Goal: Task Accomplishment & Management: Use online tool/utility

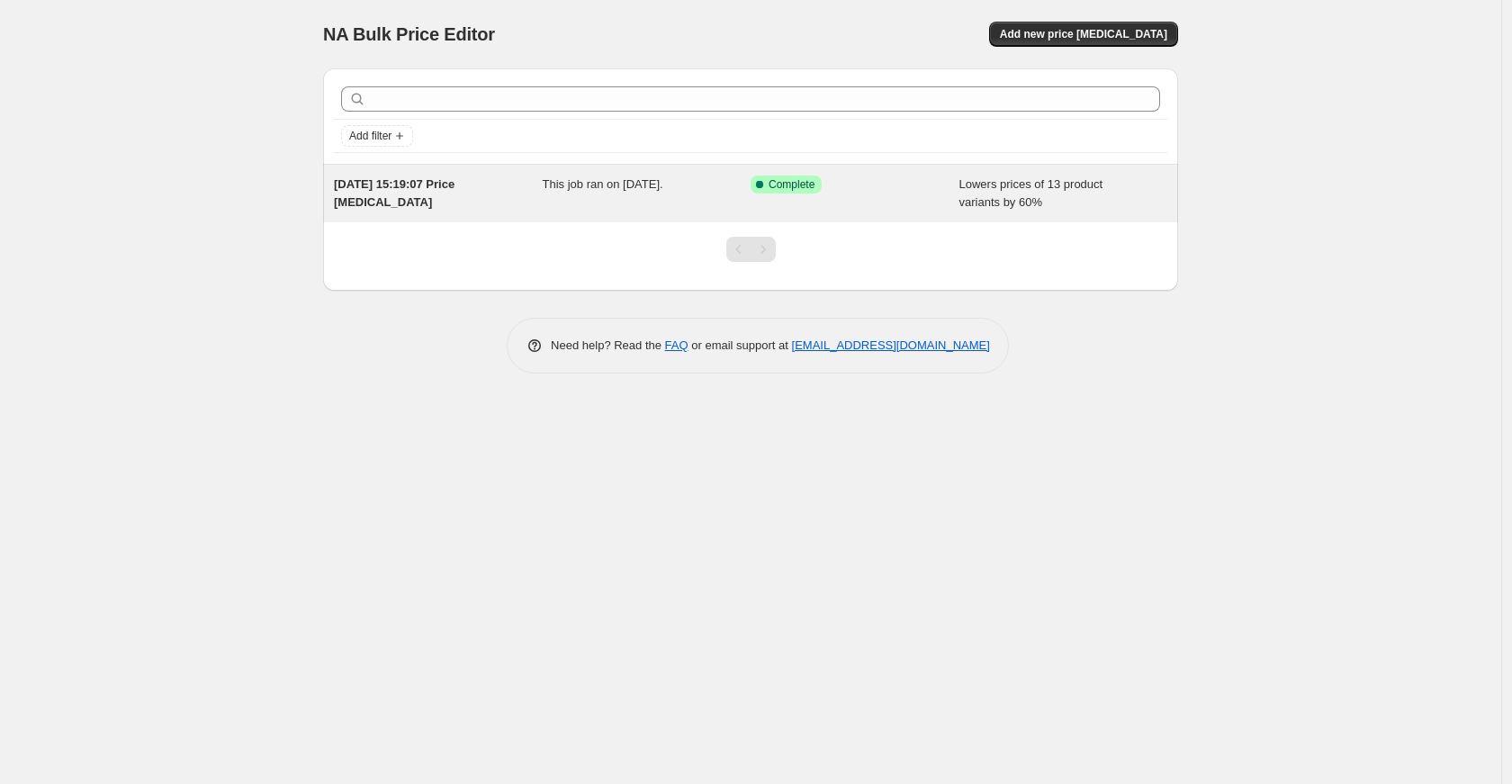
click at [554, 204] on div "This job ran on [DATE]." at bounding box center [647, 193] width 209 height 36
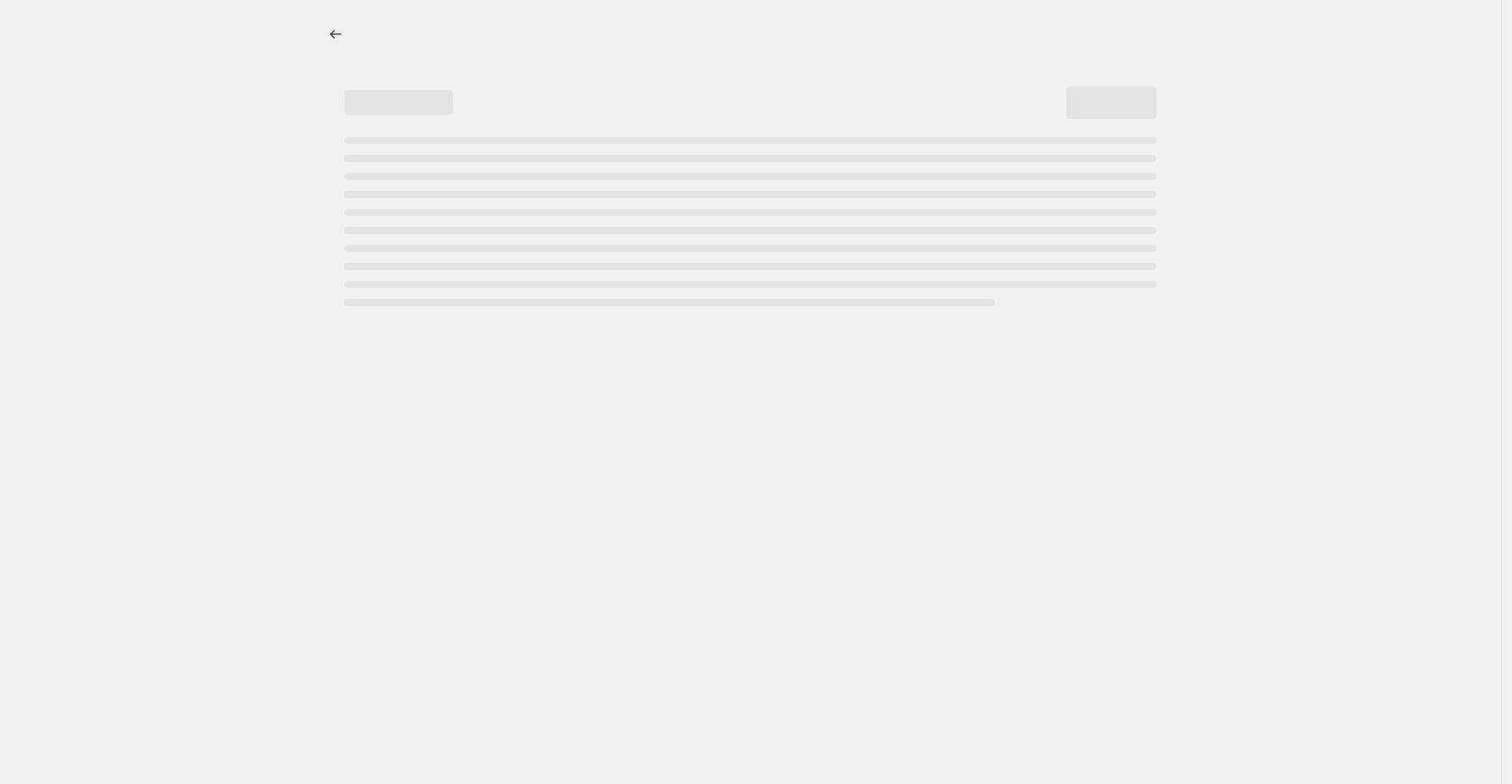
select select "percentage"
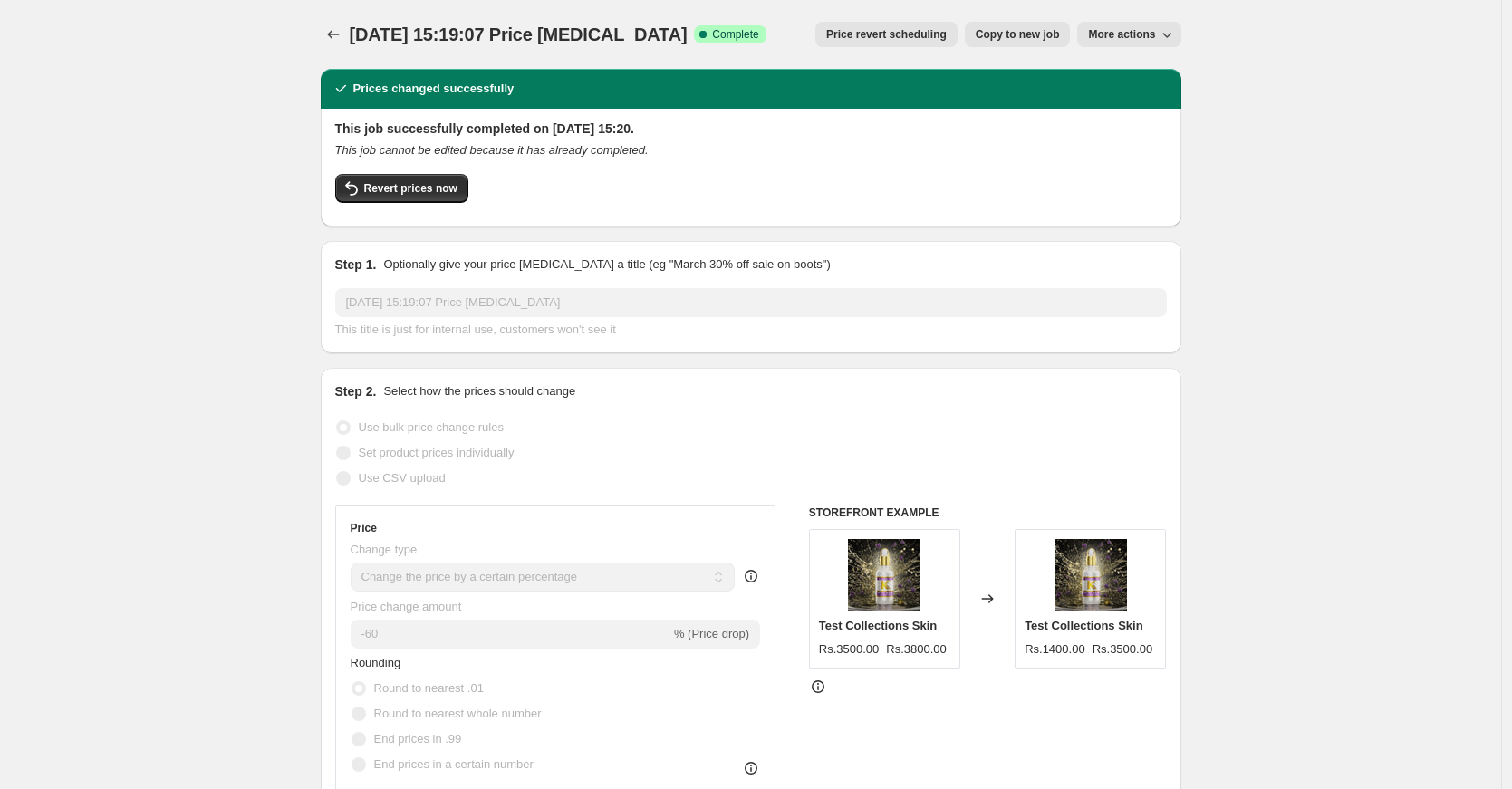
click at [1142, 16] on div "6 Oct 2025, 15:19:07 Price change job. This page is ready 6 Oct 2025, 15:19:07 …" at bounding box center [751, 34] width 861 height 69
click at [1142, 20] on div "6 Oct 2025, 15:19:07 Price change job. This page is ready 6 Oct 2025, 15:19:07 …" at bounding box center [751, 34] width 861 height 69
click at [1143, 48] on div "6 Oct 2025, 15:19:07 Price change job. This page is ready 6 Oct 2025, 15:19:07 …" at bounding box center [751, 34] width 861 height 69
click at [1143, 23] on button "More actions" at bounding box center [1128, 33] width 103 height 25
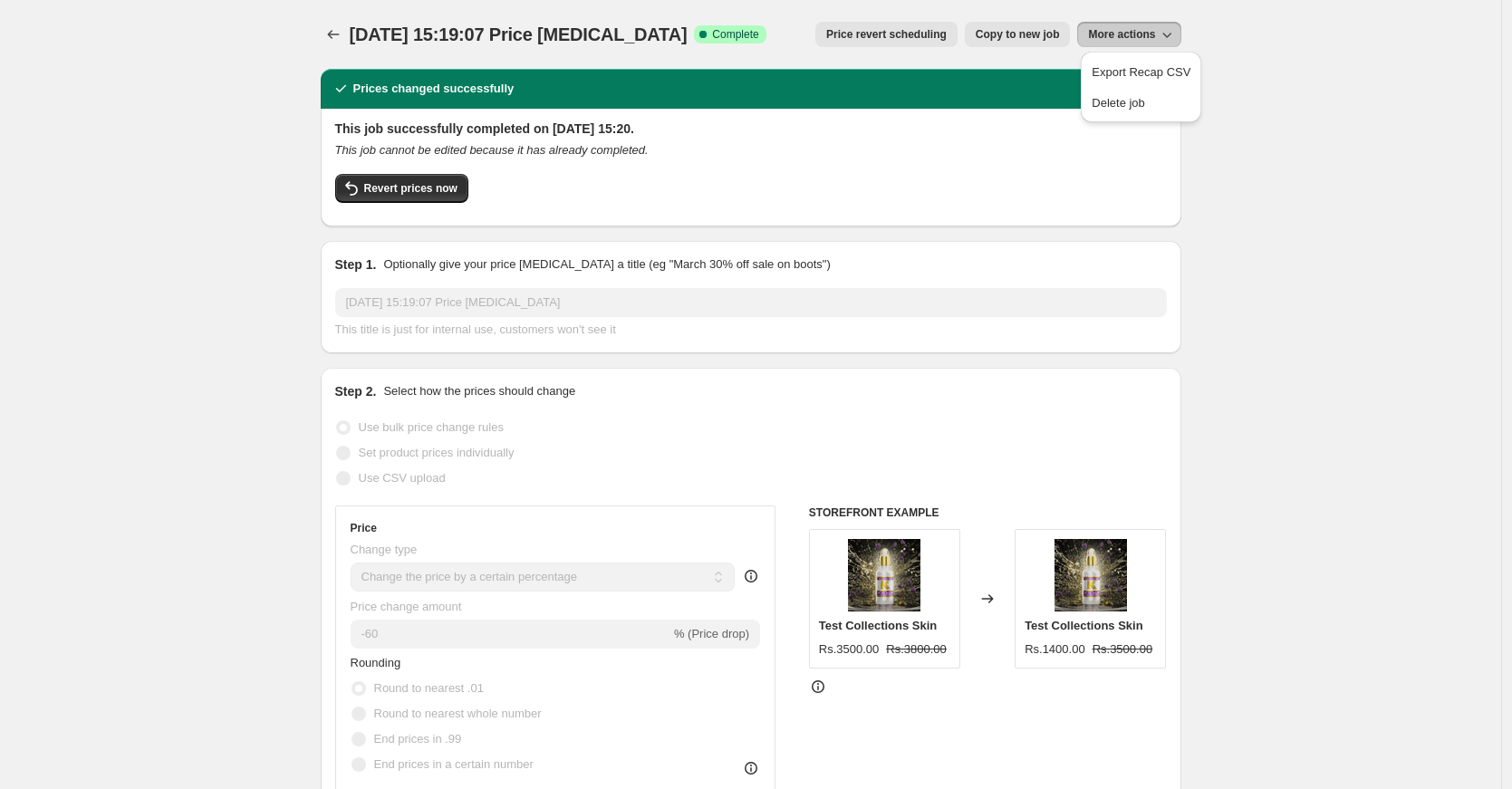
click at [923, 34] on span "Price revert scheduling" at bounding box center [886, 34] width 120 height 15
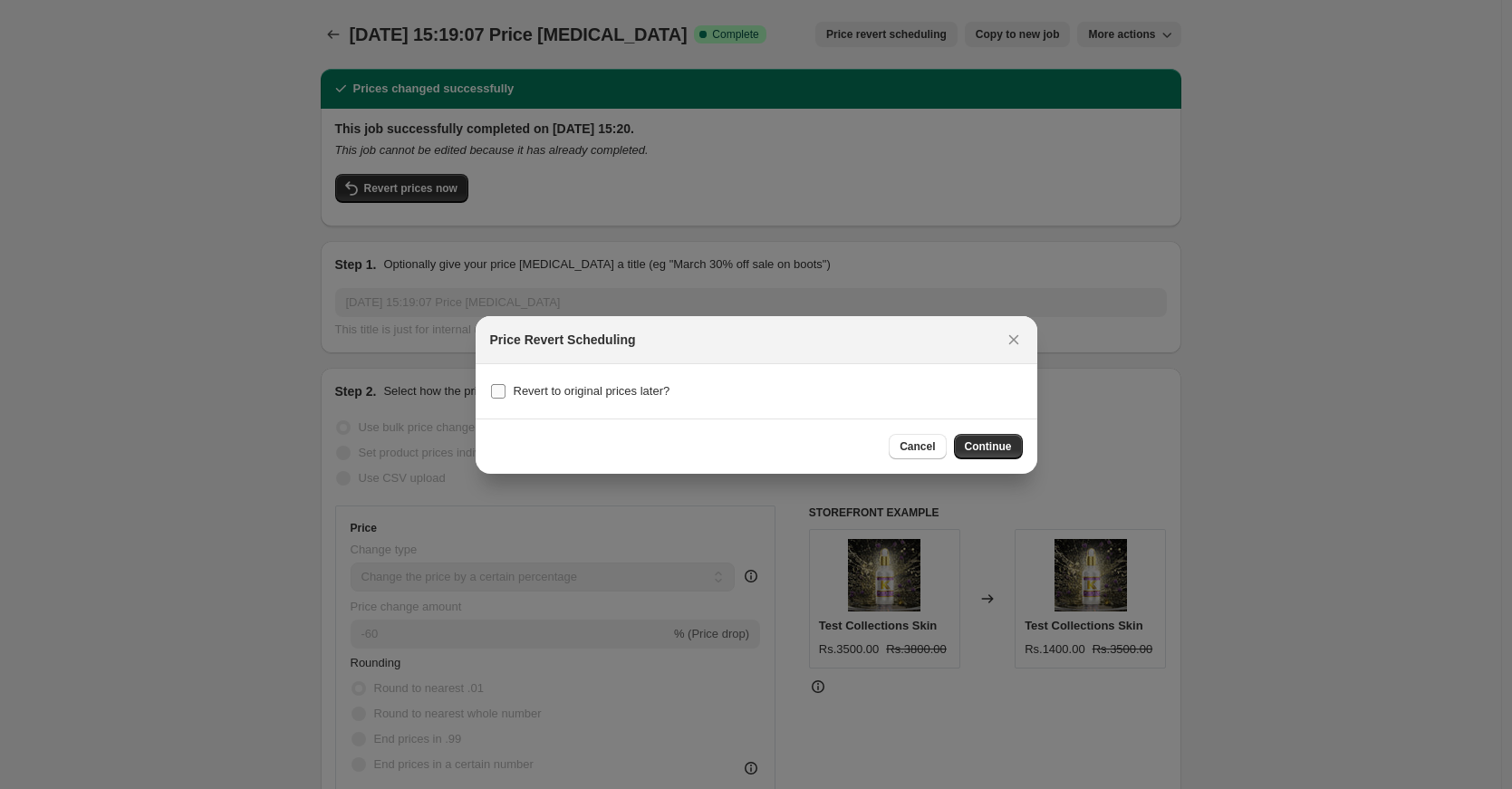
click at [634, 397] on span "Revert to original prices later?" at bounding box center [592, 391] width 156 height 18
click at [505, 397] on input "Revert to original prices later?" at bounding box center [499, 392] width 15 height 15
checkbox input "true"
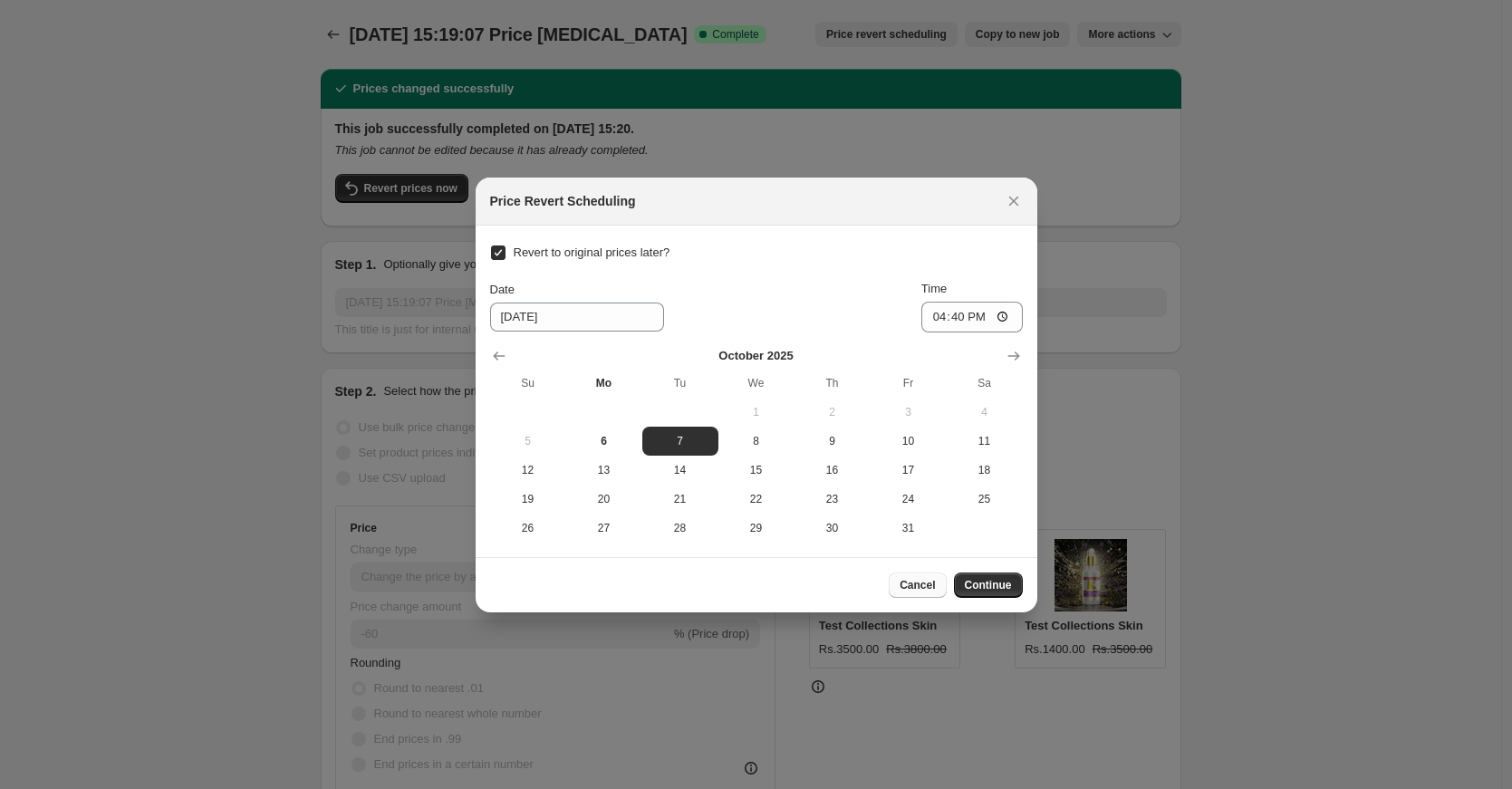
click at [933, 591] on span "Cancel" at bounding box center [917, 585] width 35 height 15
checkbox input "false"
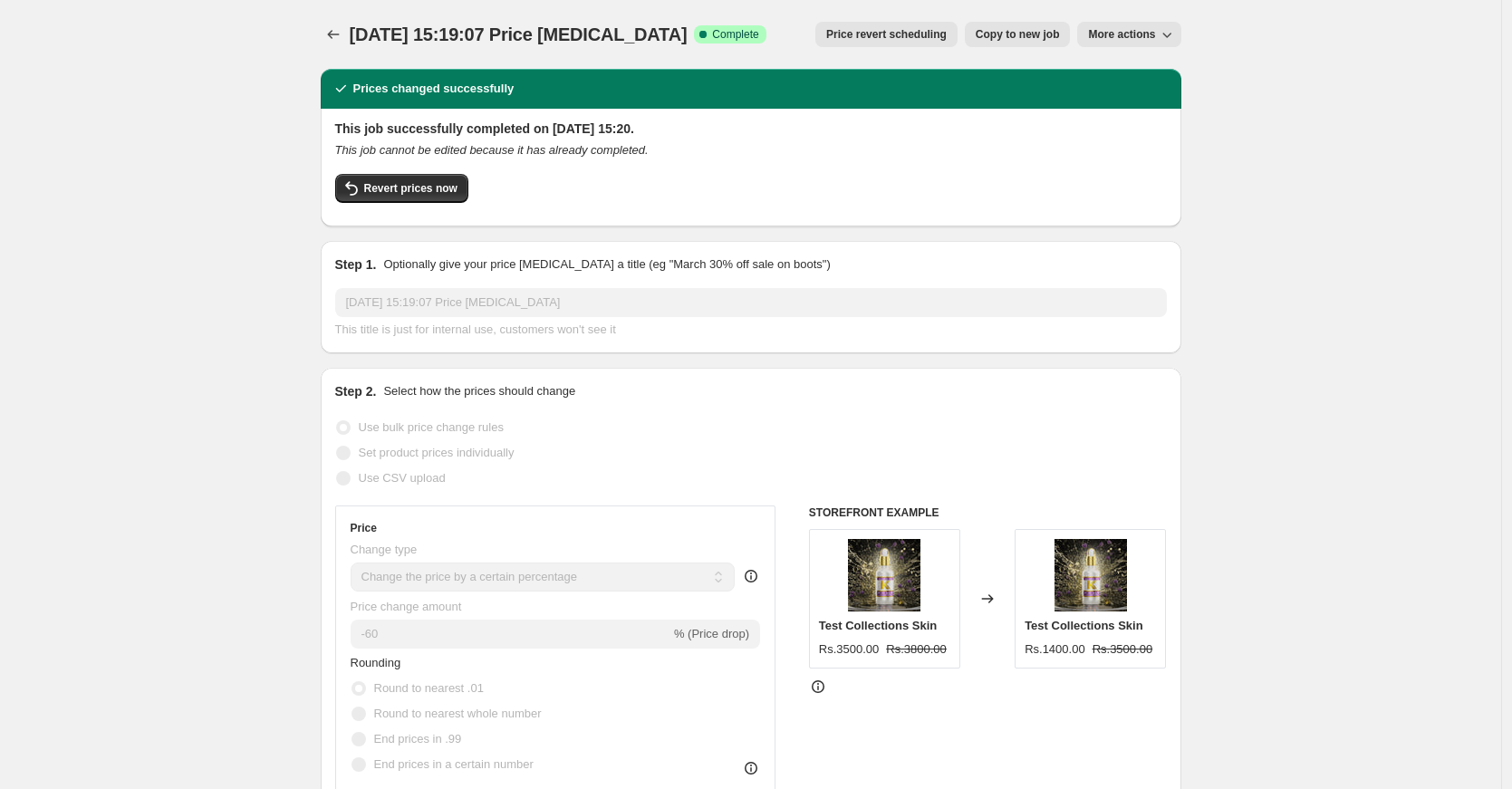
click at [936, 319] on div "6 Oct 2025, 15:19:07 Price change job This title is just for internal use, cust…" at bounding box center [751, 314] width 832 height 51
click at [1111, 36] on span "More actions" at bounding box center [1121, 34] width 67 height 15
click at [1116, 106] on span "Delete job" at bounding box center [1117, 102] width 53 height 14
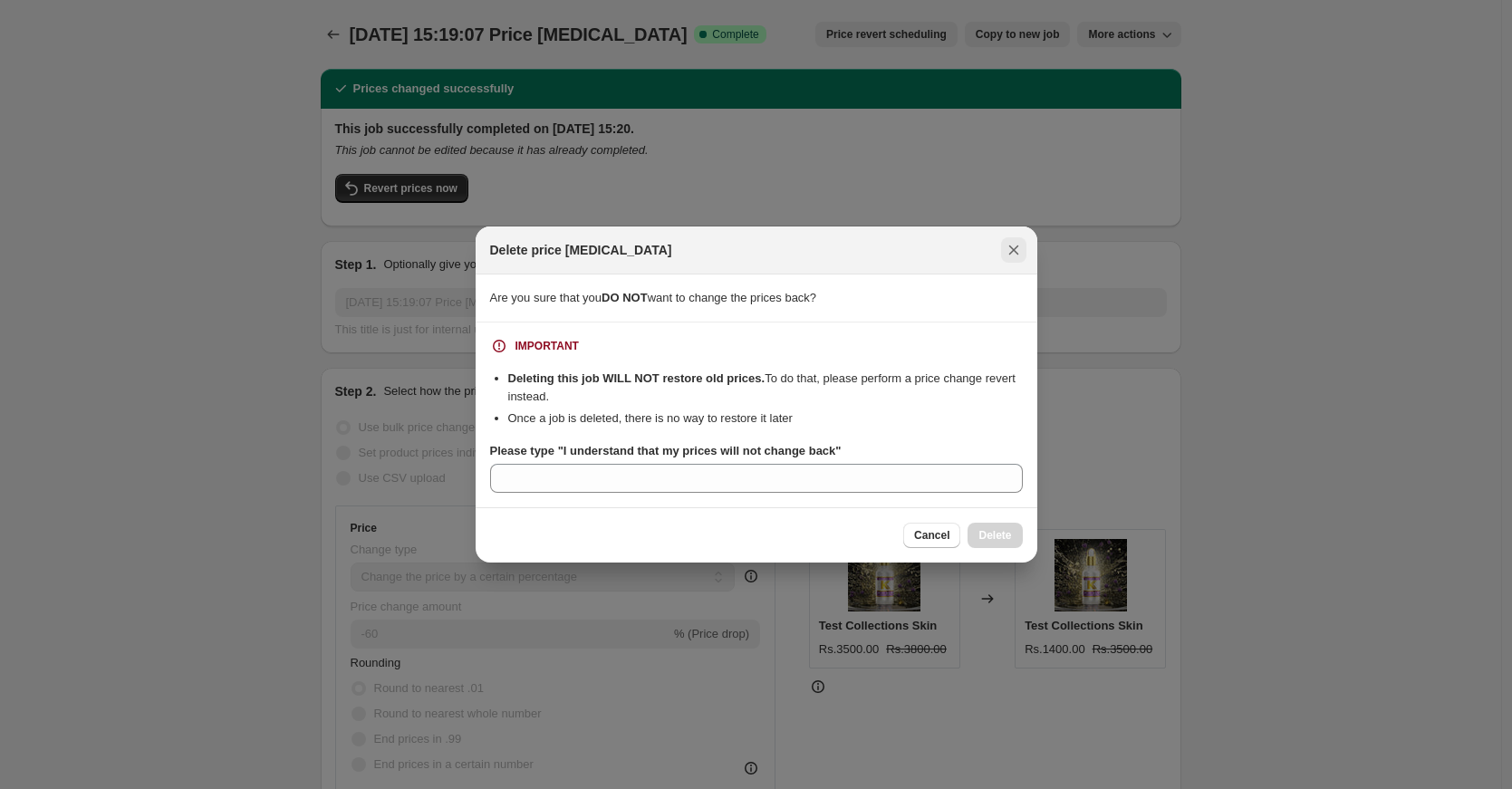
click at [1007, 252] on icon "Close" at bounding box center [1012, 249] width 18 height 18
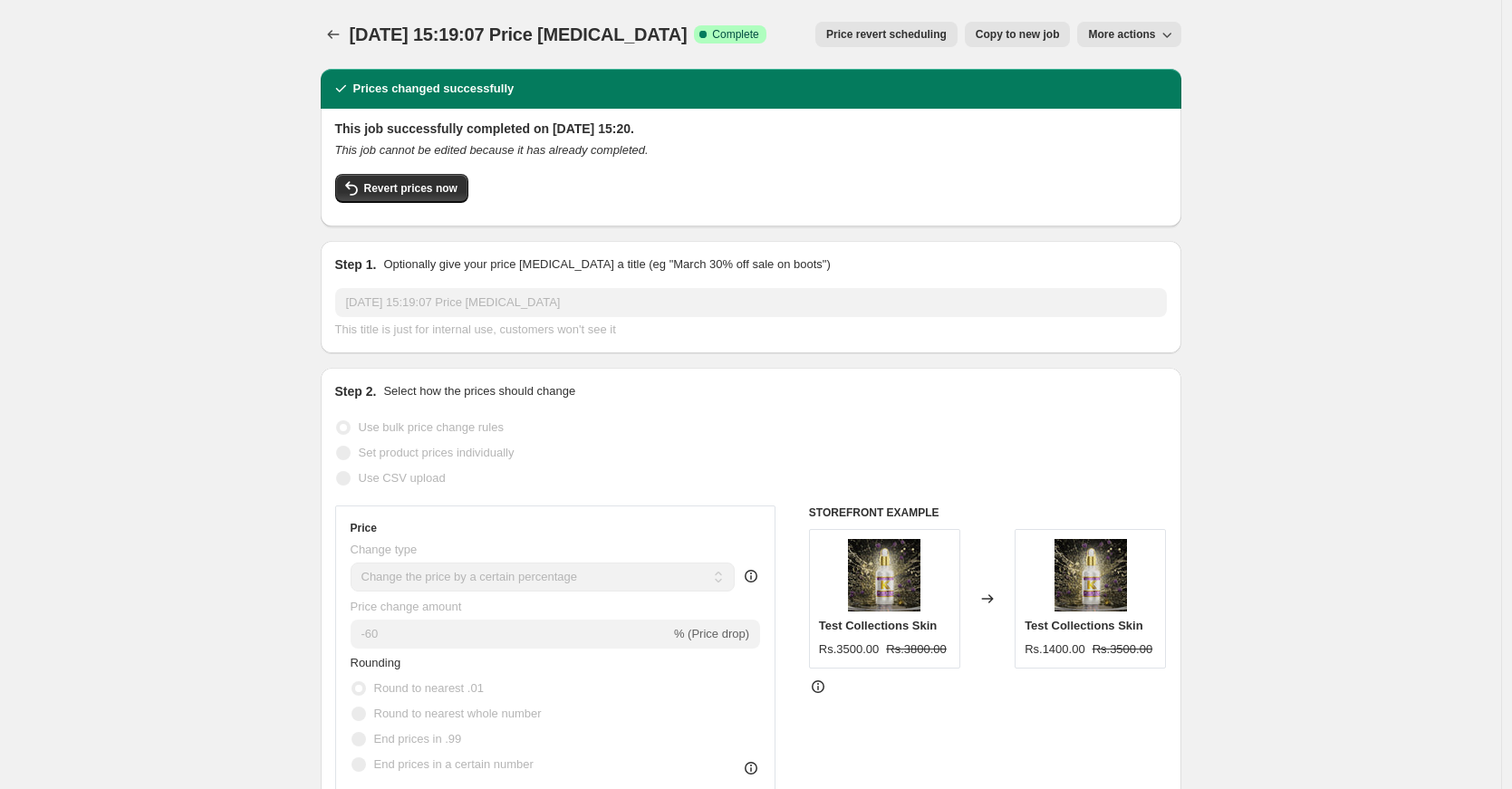
click at [891, 29] on span "Price revert scheduling" at bounding box center [886, 34] width 120 height 15
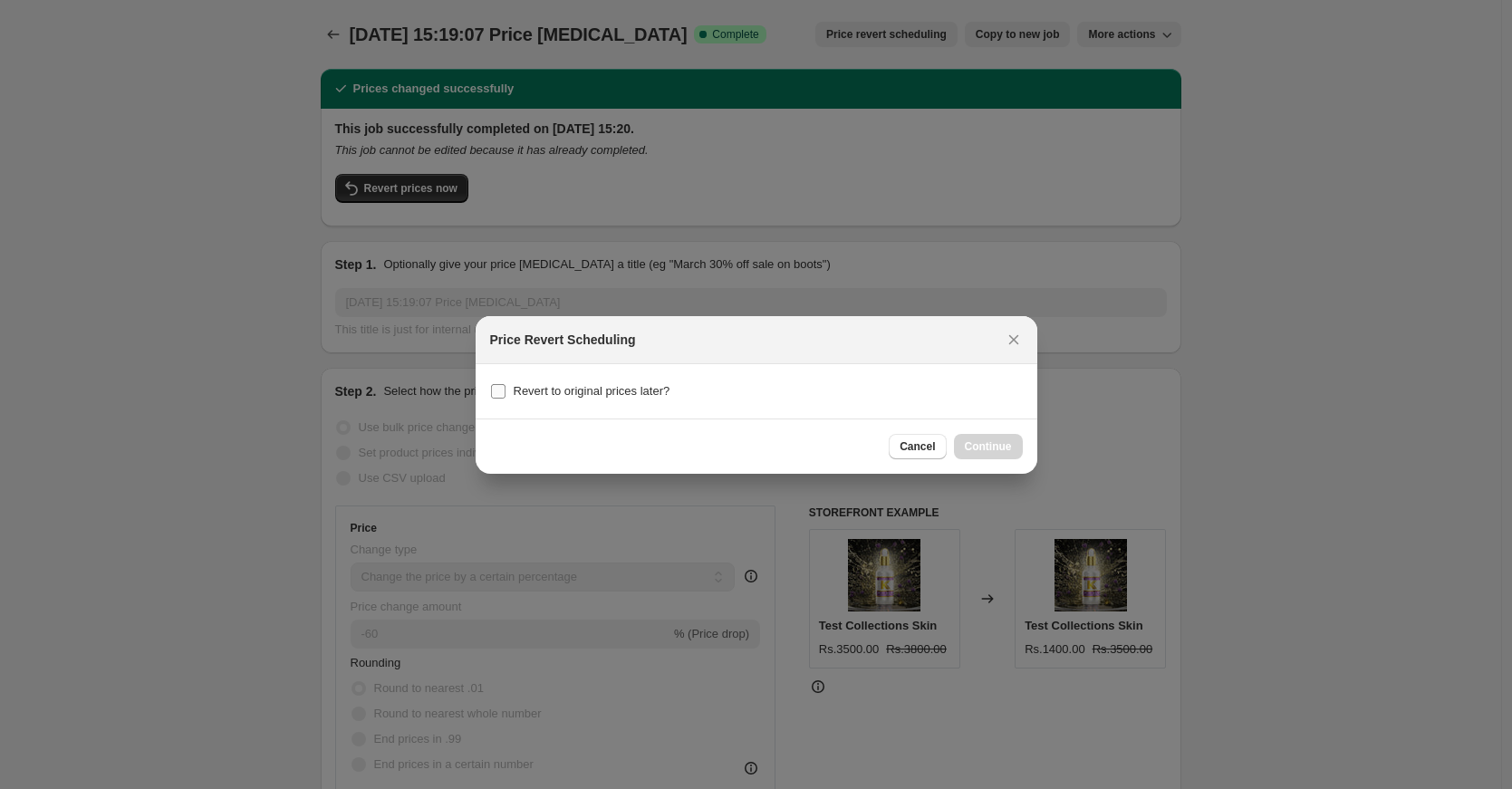
click at [636, 393] on span "Revert to original prices later?" at bounding box center [592, 391] width 156 height 14
click at [505, 393] on input "Revert to original prices later?" at bounding box center [499, 392] width 15 height 15
checkbox input "true"
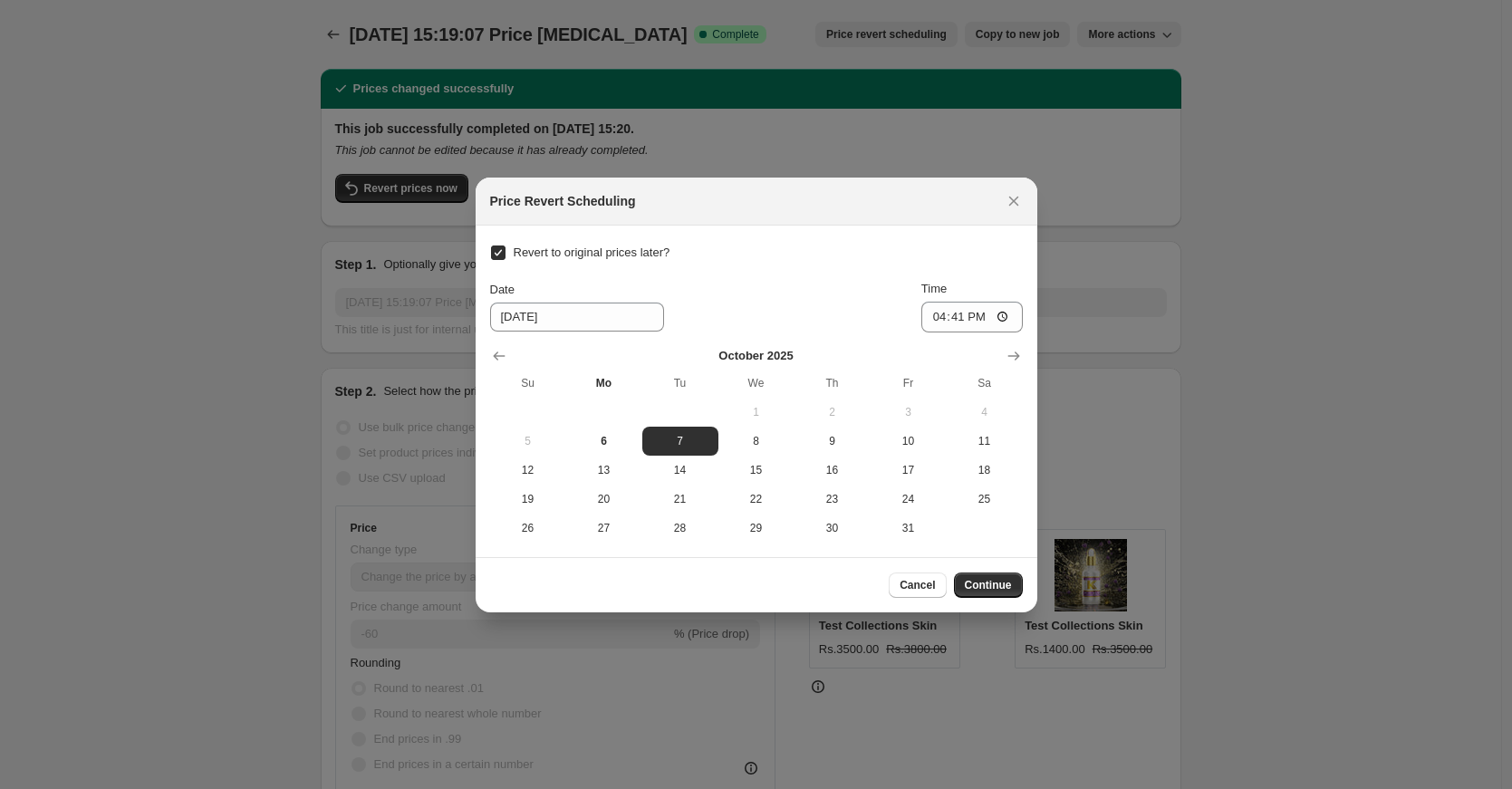
click at [609, 253] on span "Revert to original prices later?" at bounding box center [592, 252] width 156 height 14
click at [505, 253] on input "Revert to original prices later?" at bounding box center [499, 253] width 15 height 15
checkbox input "false"
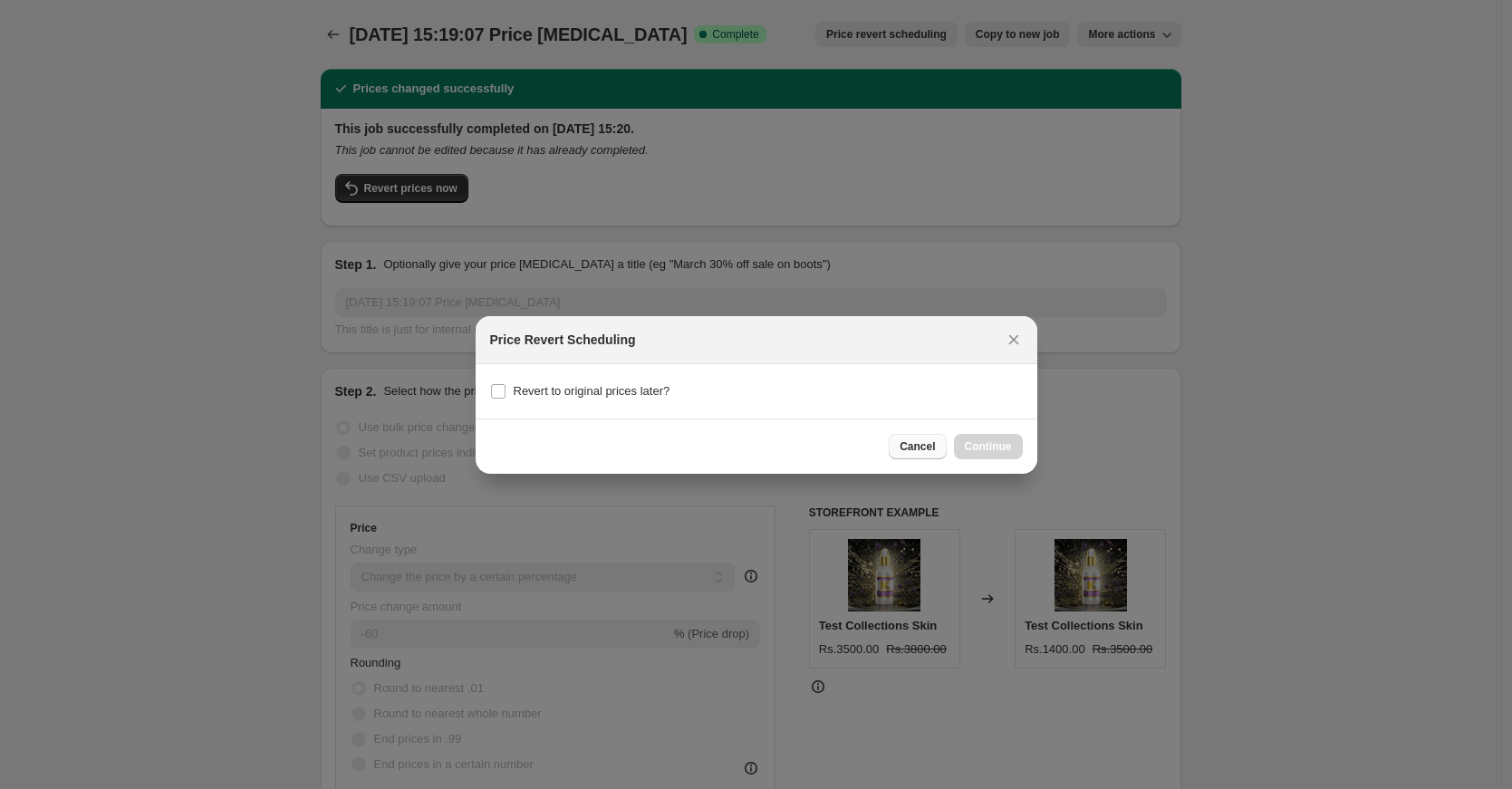
click at [909, 456] on button "Cancel" at bounding box center [917, 446] width 57 height 25
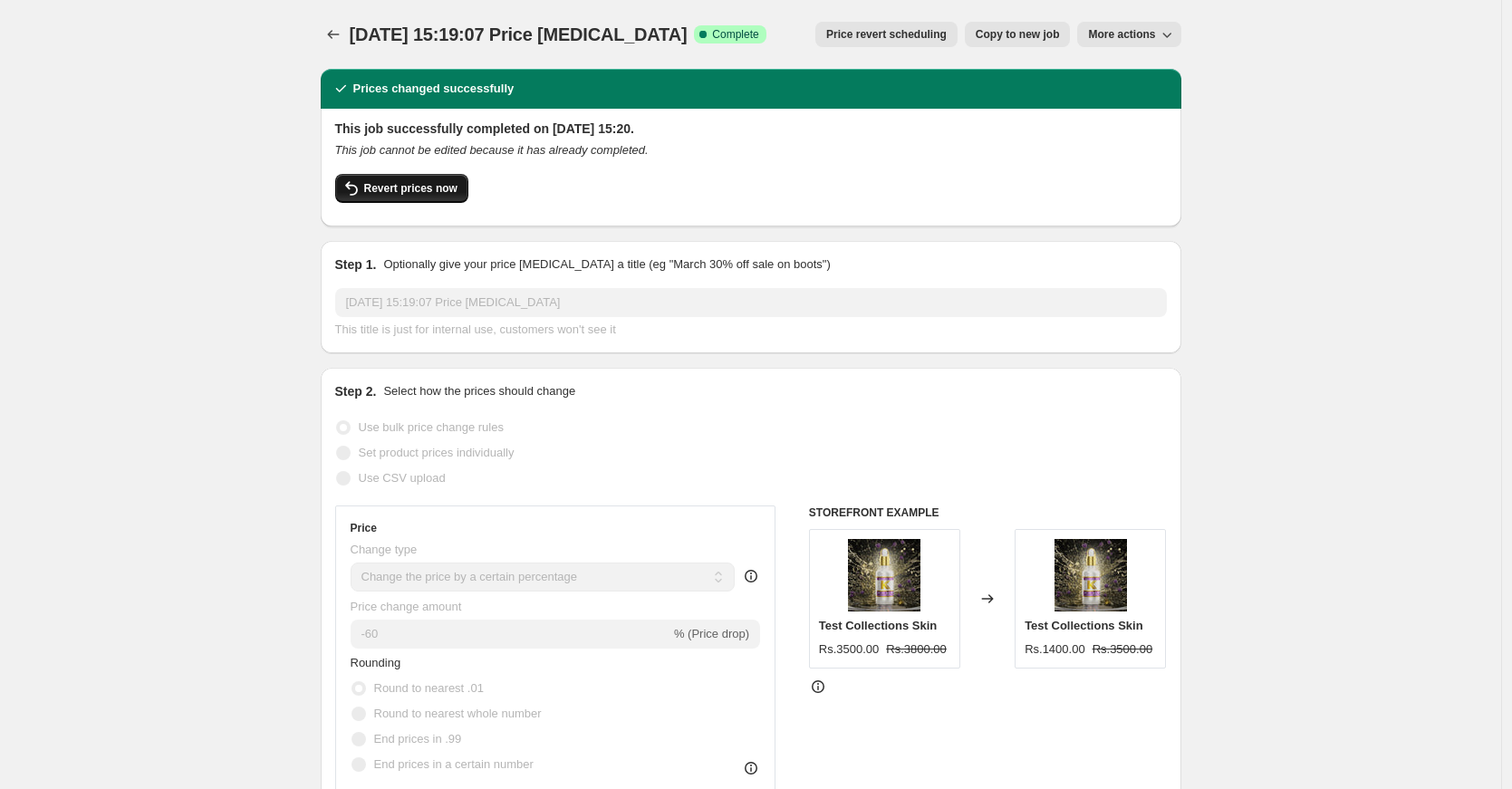
click at [408, 185] on span "Revert prices now" at bounding box center [410, 189] width 93 height 15
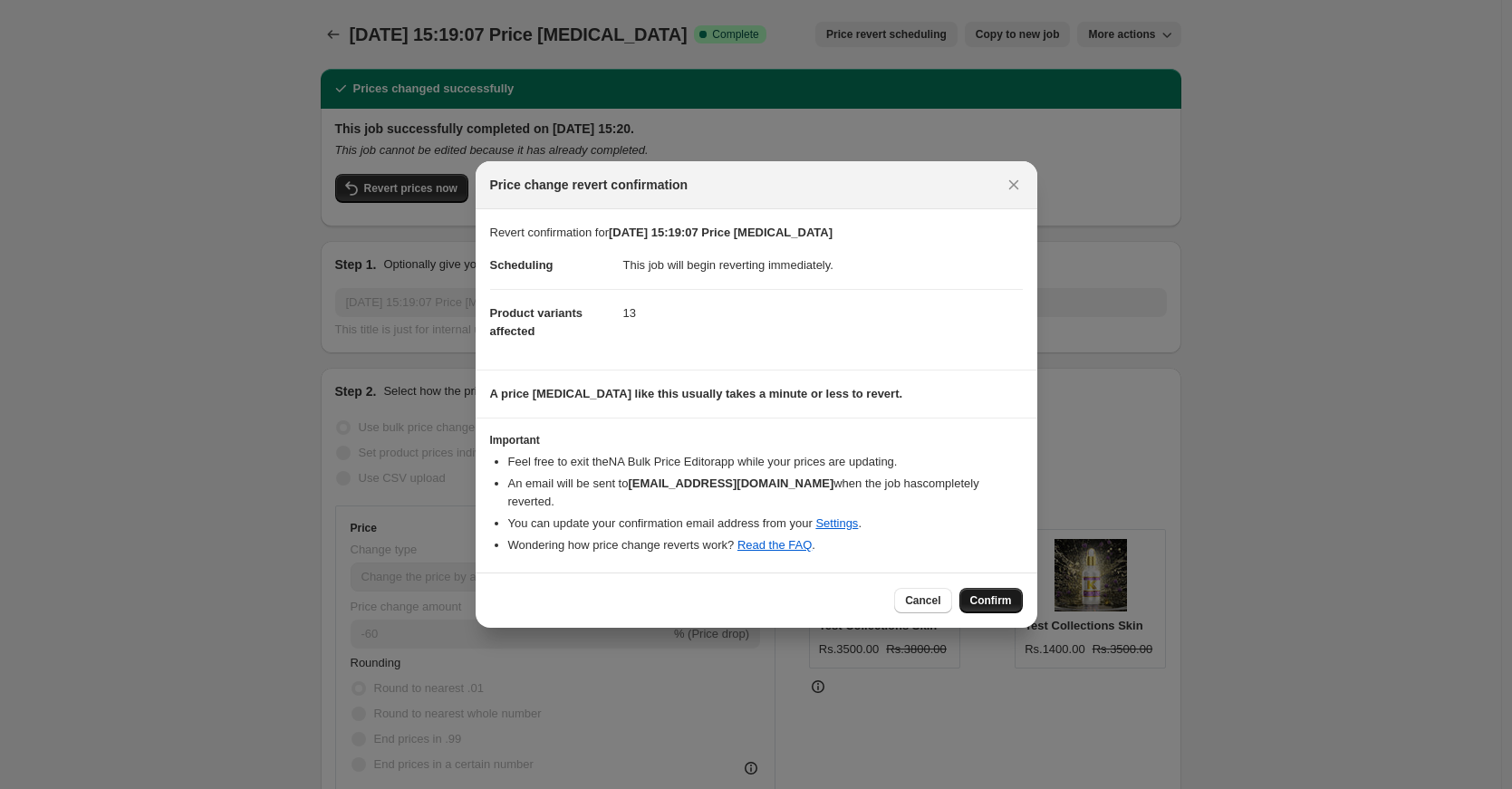
click at [986, 594] on span "Confirm" at bounding box center [990, 601] width 42 height 15
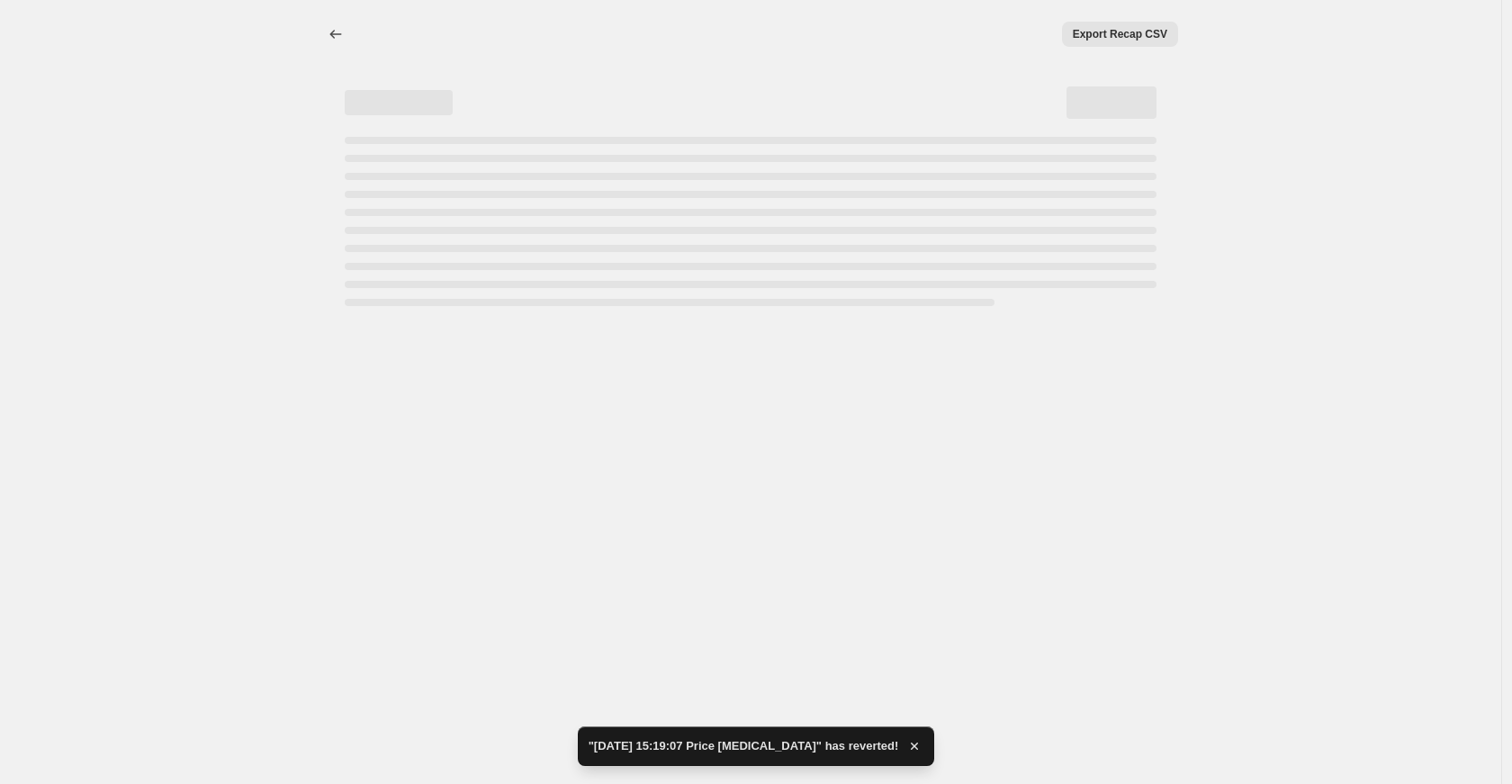
select select "percentage"
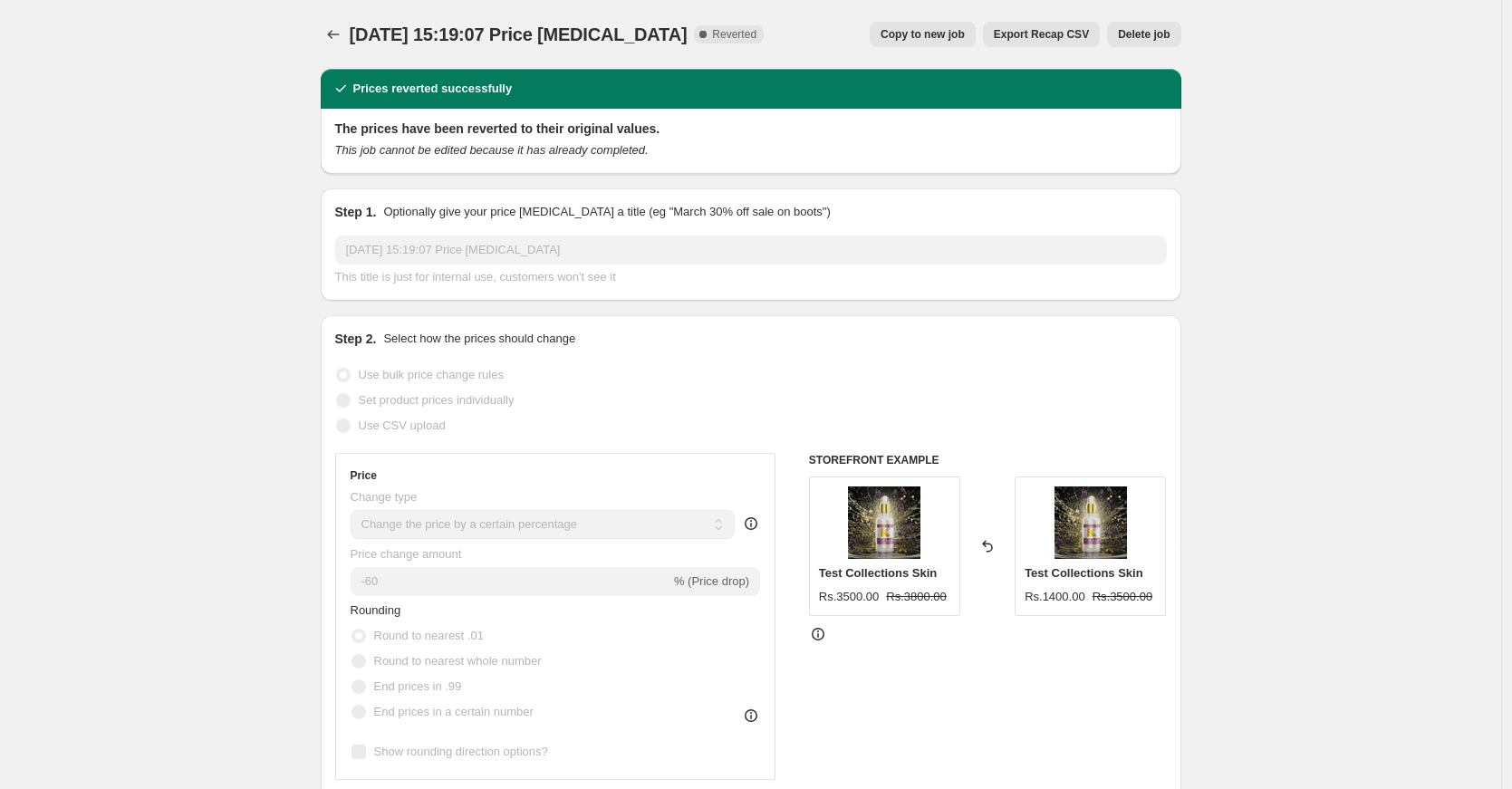
click at [1143, 30] on span "Delete job" at bounding box center [1143, 34] width 51 height 15
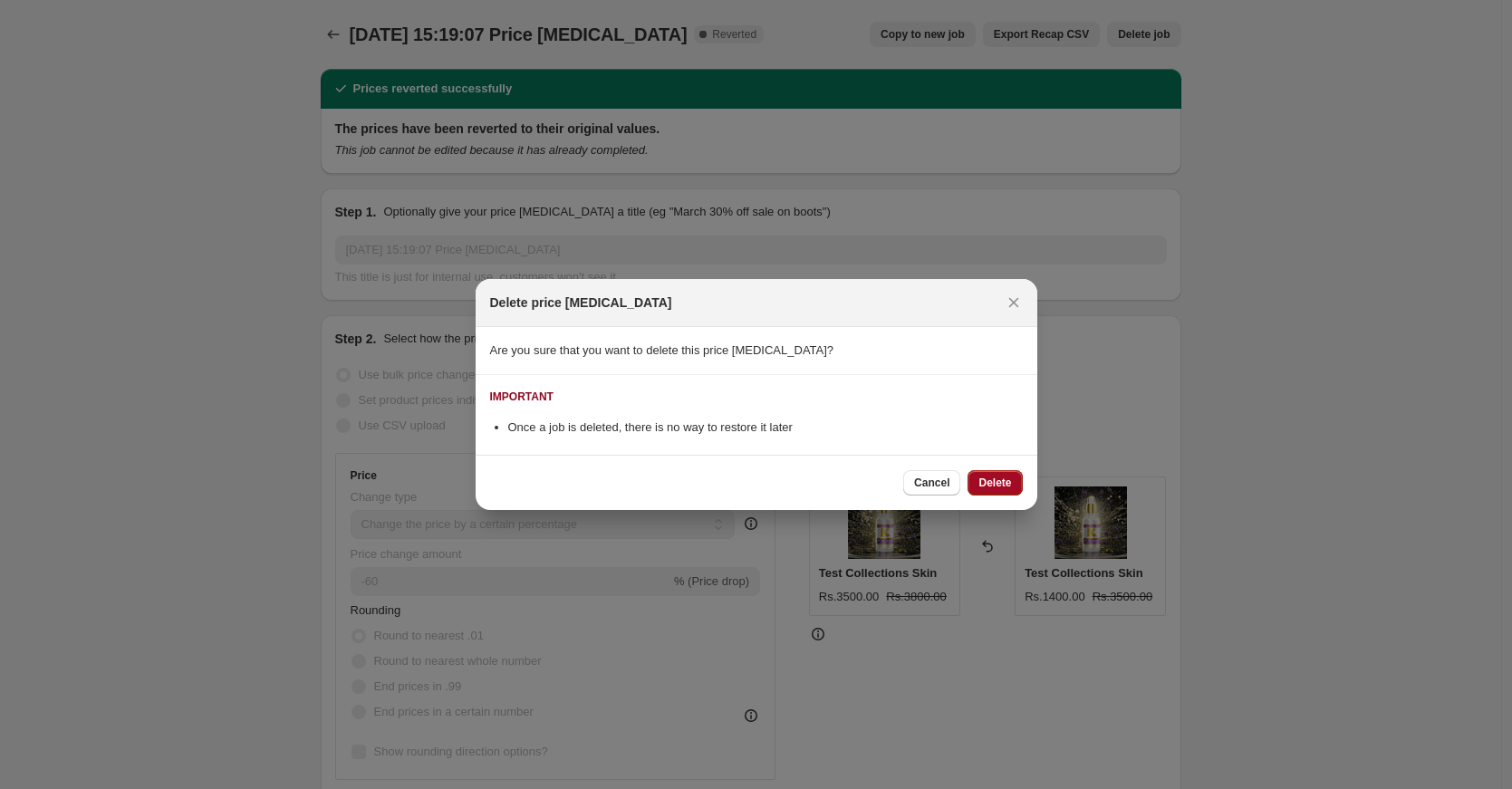
click at [1015, 477] on button "Delete" at bounding box center [995, 482] width 54 height 25
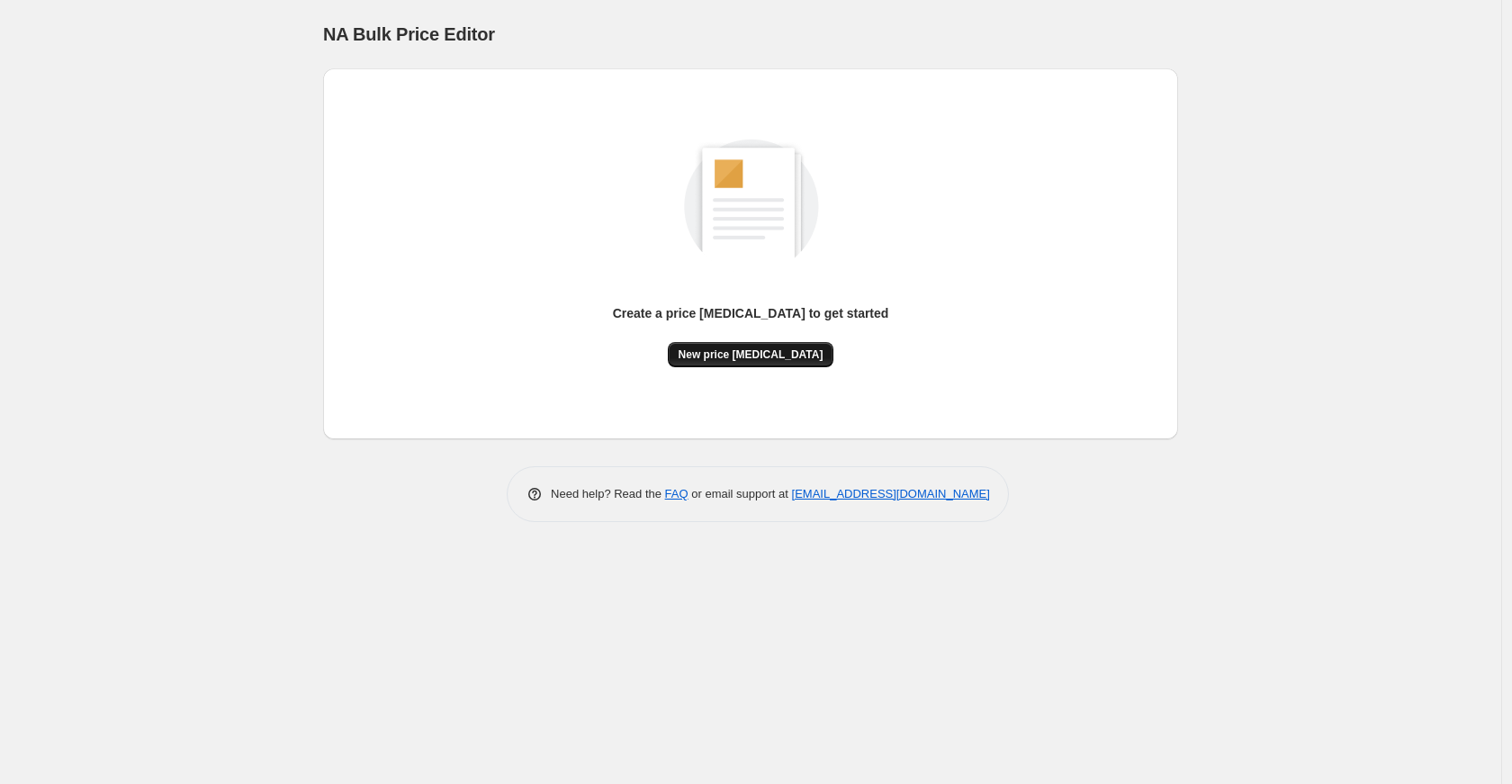
click at [739, 355] on span "New price change job" at bounding box center [751, 355] width 145 height 15
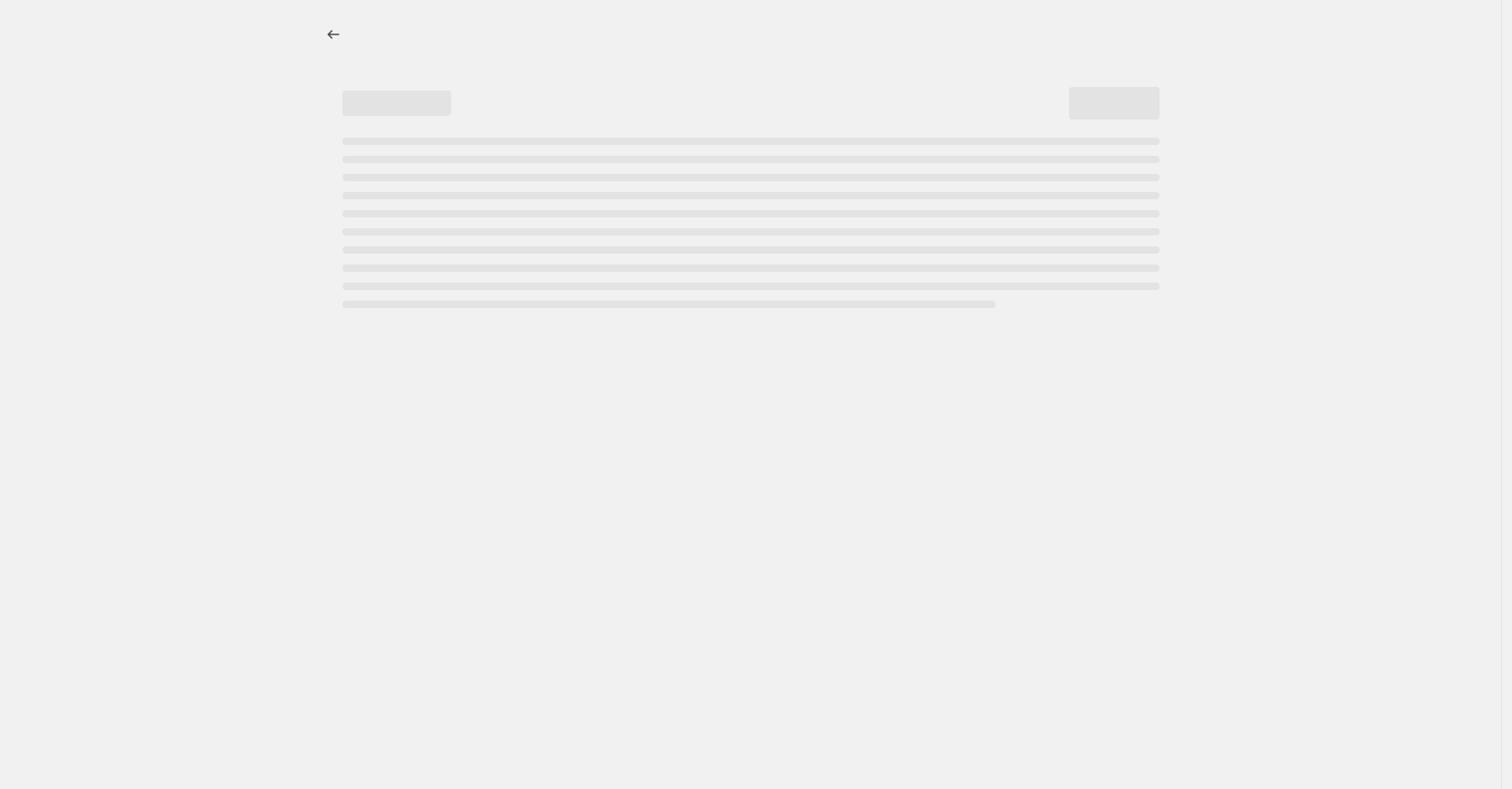
select select "percentage"
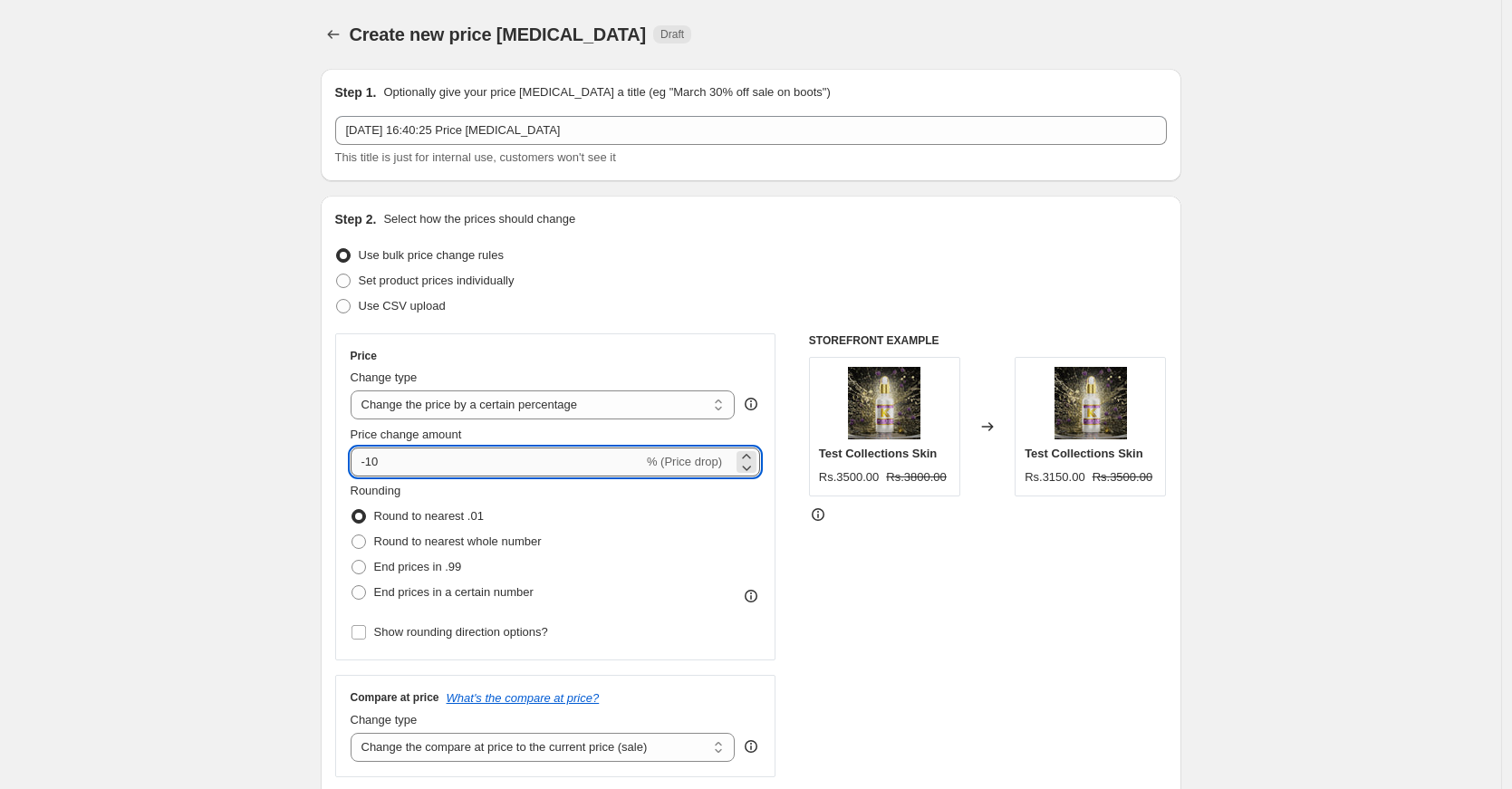
click at [373, 461] on input "-10" at bounding box center [497, 461] width 292 height 29
type input "-20"
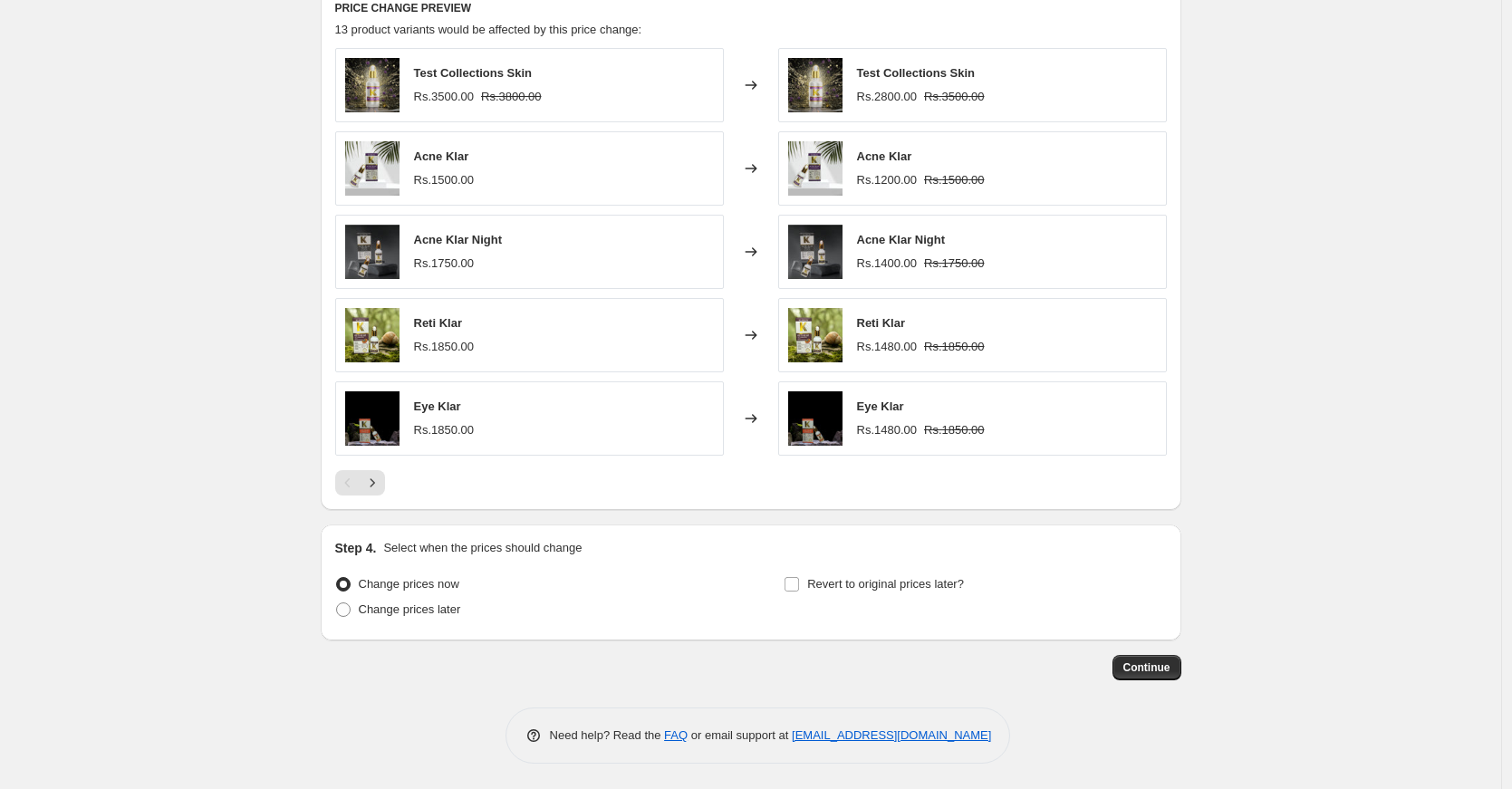
scroll to position [1022, 0]
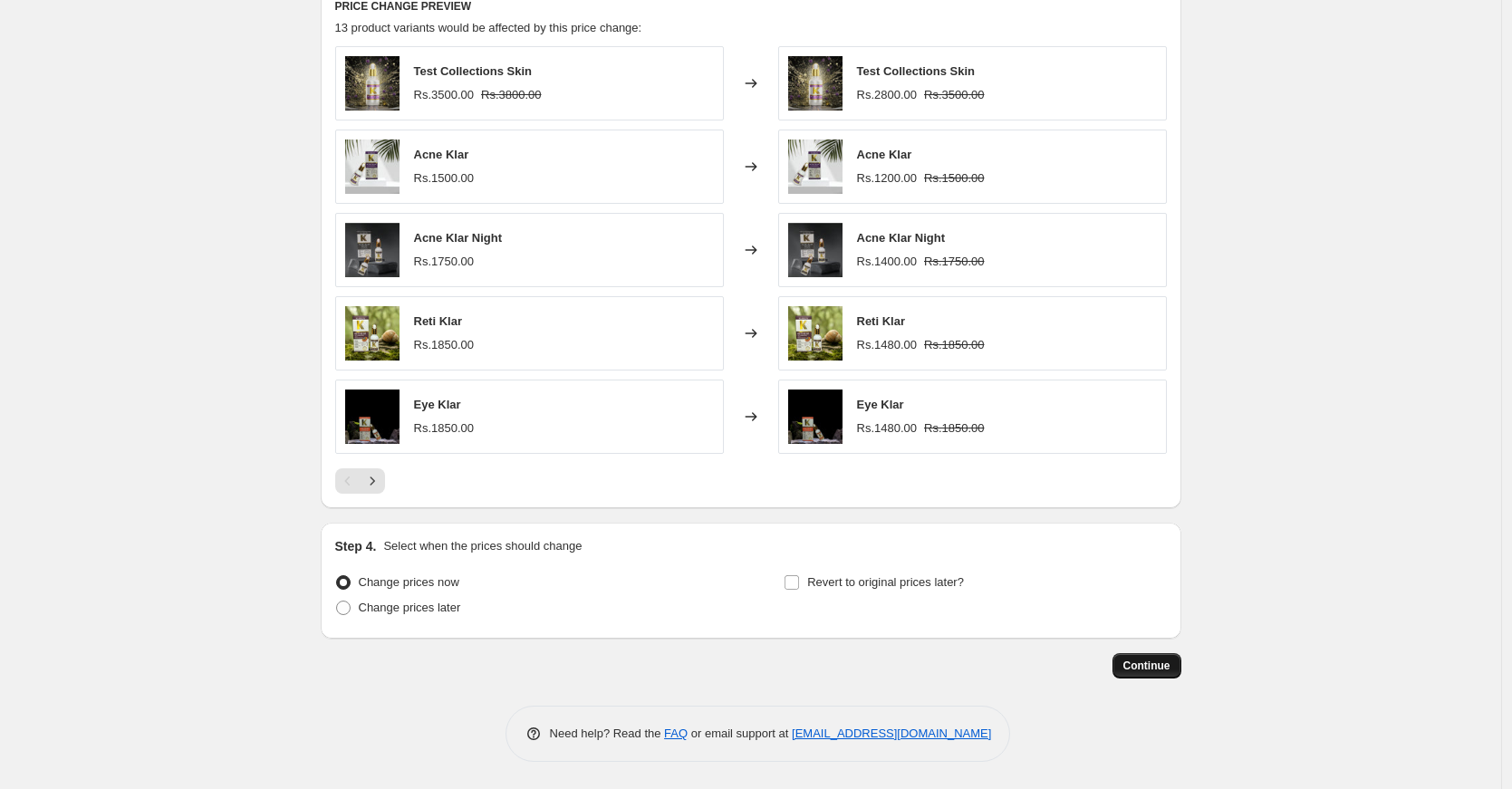
click at [1161, 672] on span "Continue" at bounding box center [1146, 666] width 47 height 15
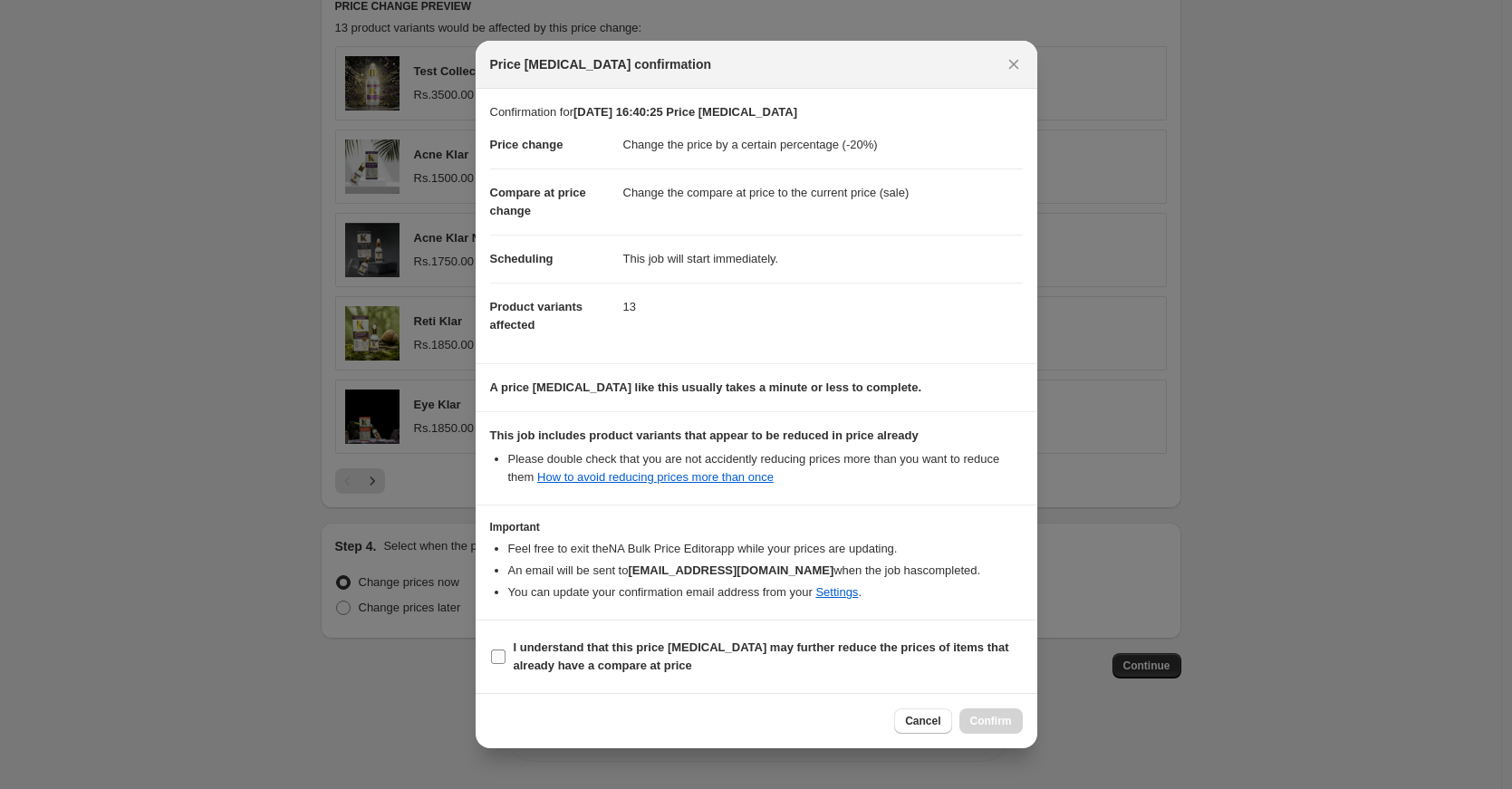
click at [594, 656] on span "I understand that this price change job may further reduce the prices of items …" at bounding box center [768, 656] width 509 height 36
click at [505, 656] on input "I understand that this price change job may further reduce the prices of items …" at bounding box center [499, 657] width 15 height 15
checkbox input "true"
click at [979, 710] on button "Confirm" at bounding box center [991, 720] width 63 height 25
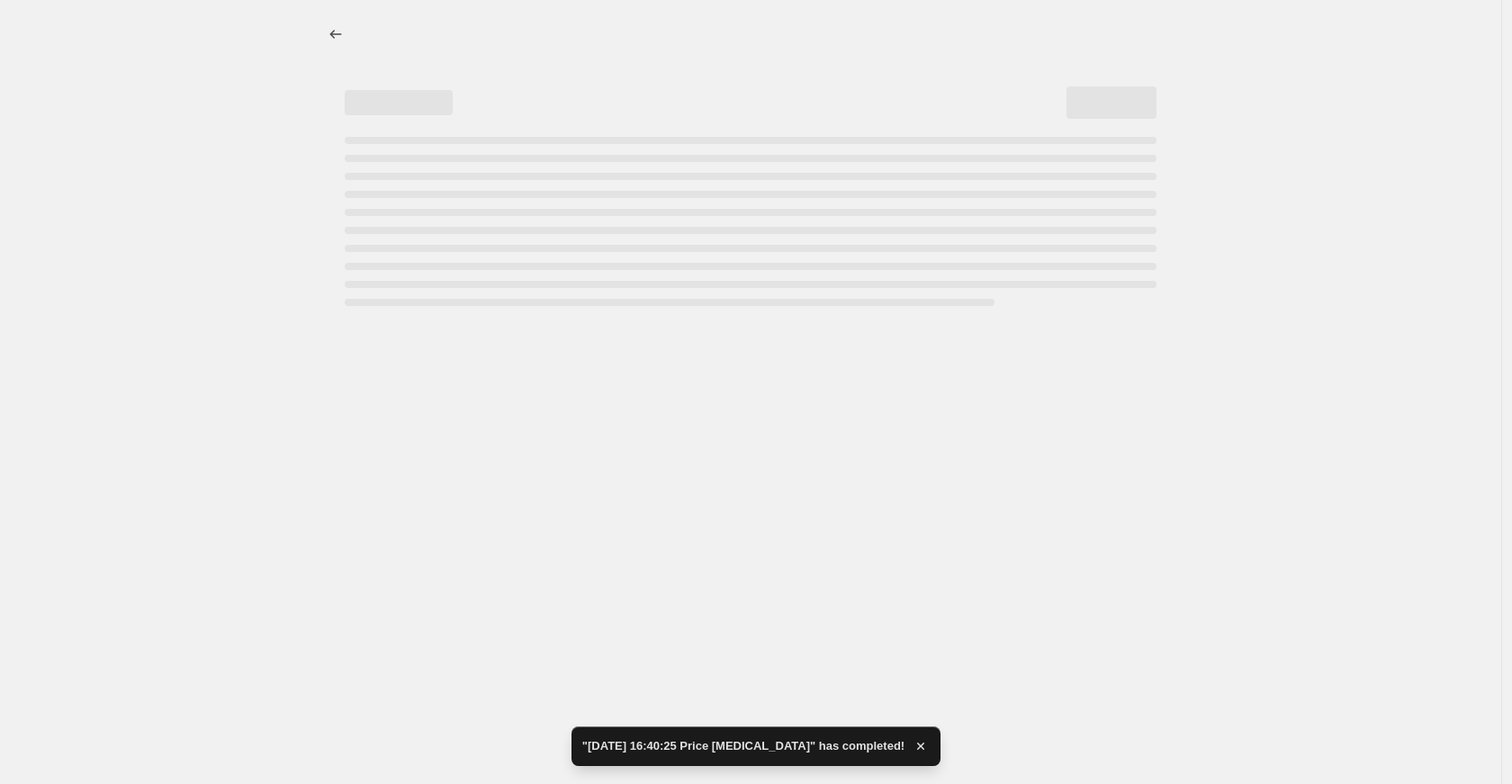
select select "percentage"
